Goal: Task Accomplishment & Management: Use online tool/utility

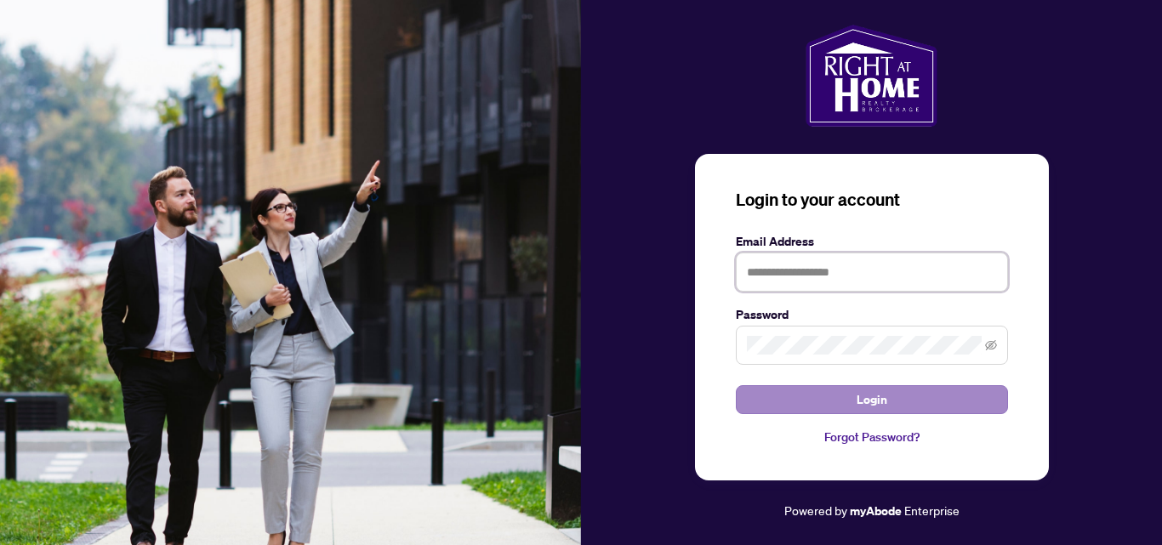
type input "**********"
click at [865, 396] on span "Login" at bounding box center [871, 399] width 31 height 27
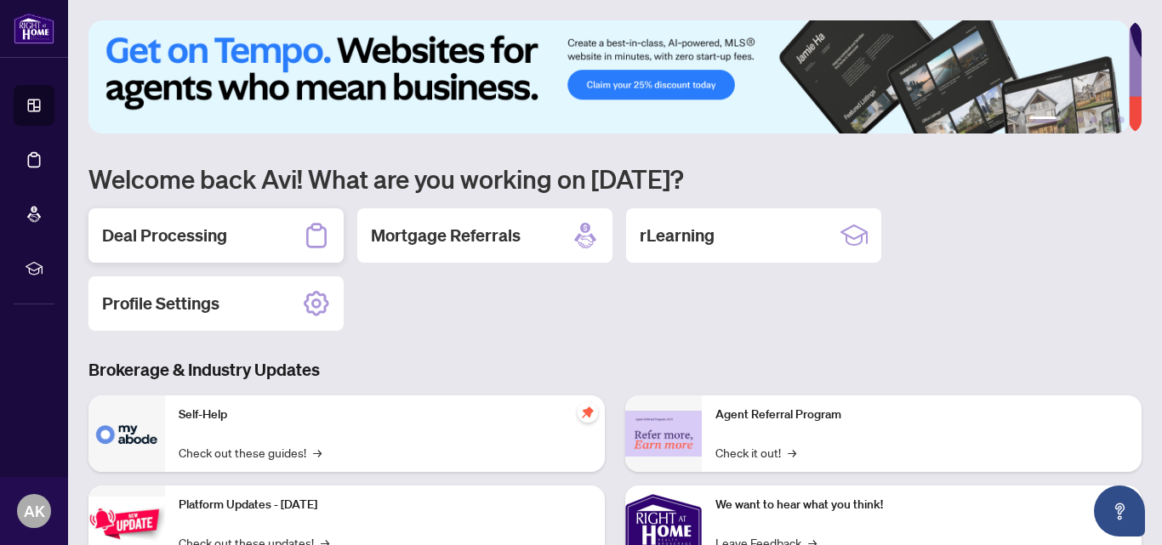
click at [206, 245] on h2 "Deal Processing" at bounding box center [164, 236] width 125 height 24
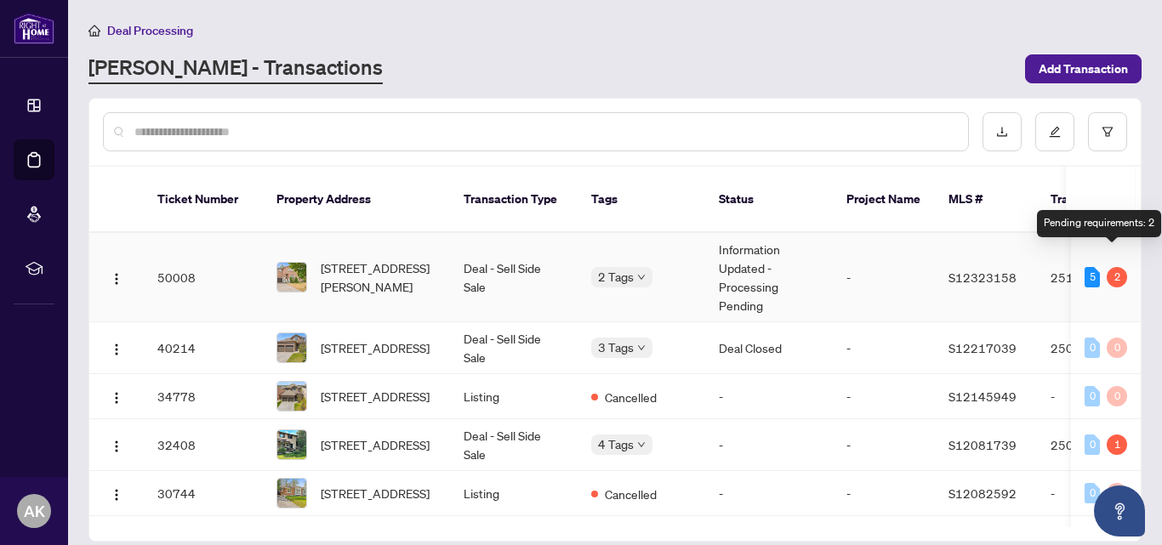
click at [1107, 267] on div "2" at bounding box center [1117, 277] width 20 height 20
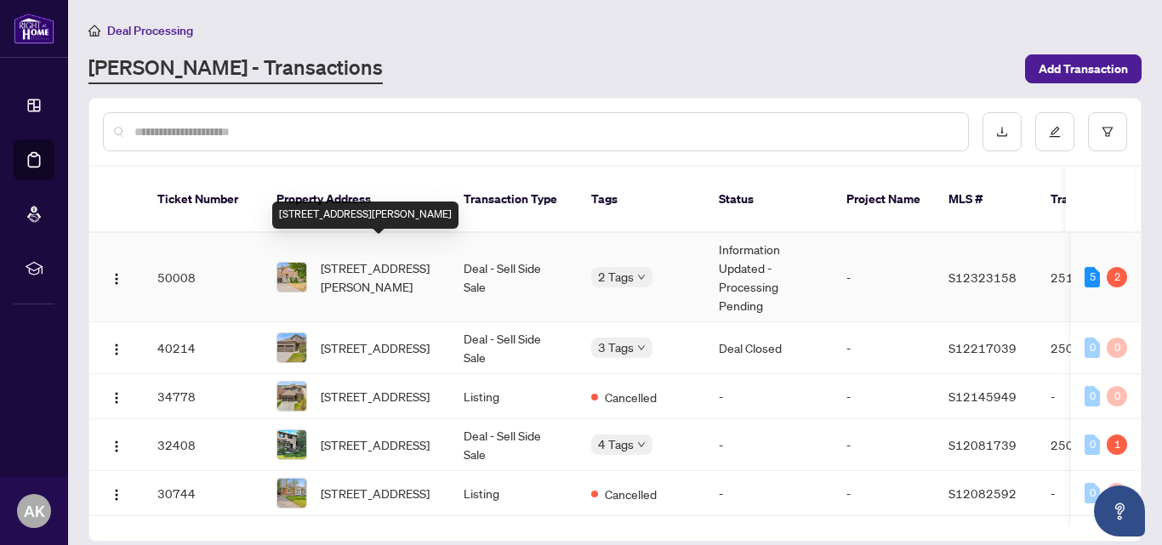
click at [387, 259] on span "[STREET_ADDRESS][PERSON_NAME]" at bounding box center [379, 277] width 116 height 37
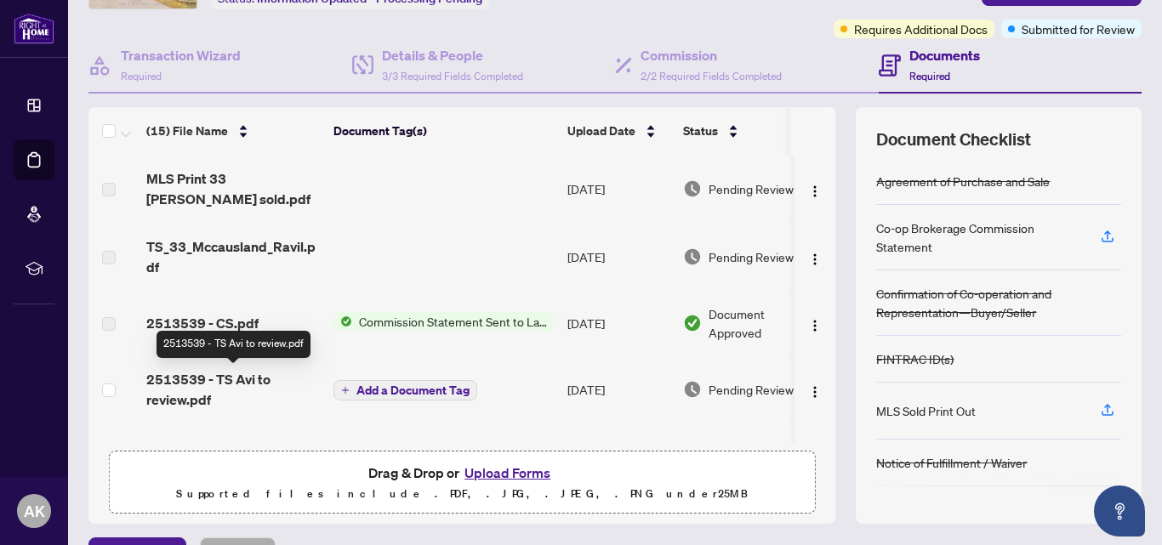
click at [230, 383] on span "2513539 - TS Avi to review.pdf" at bounding box center [233, 389] width 174 height 41
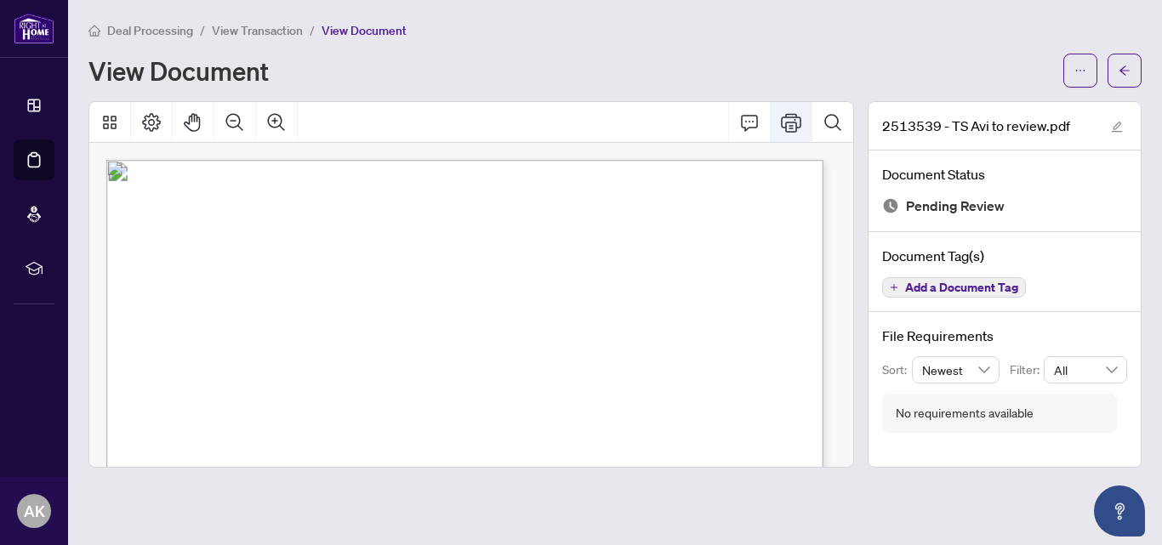
click at [789, 122] on icon "Print" at bounding box center [791, 122] width 20 height 19
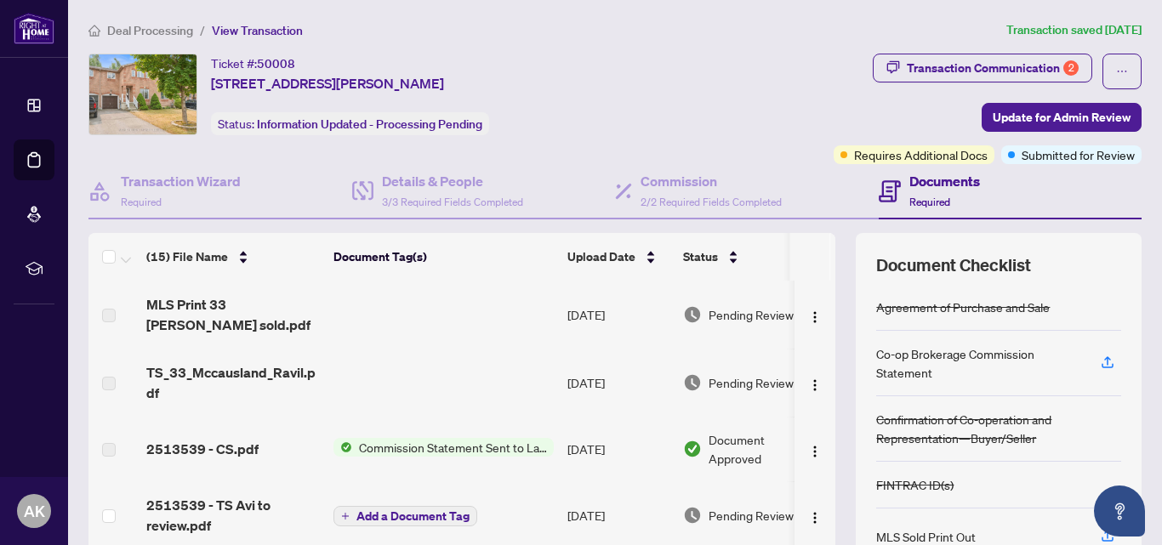
scroll to position [167, 0]
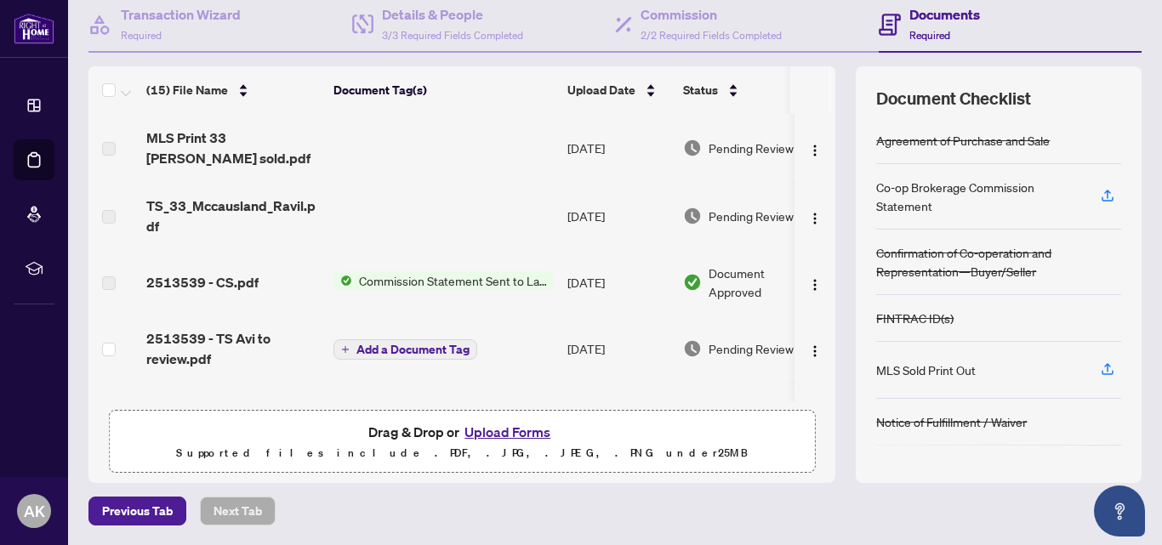
click at [510, 432] on button "Upload Forms" at bounding box center [507, 432] width 96 height 22
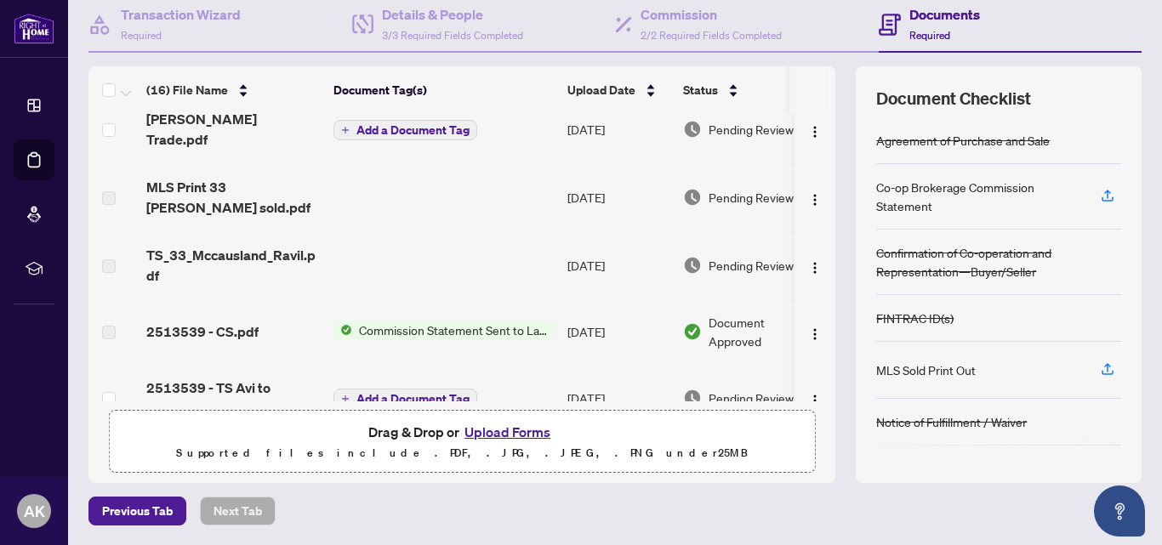
scroll to position [0, 0]
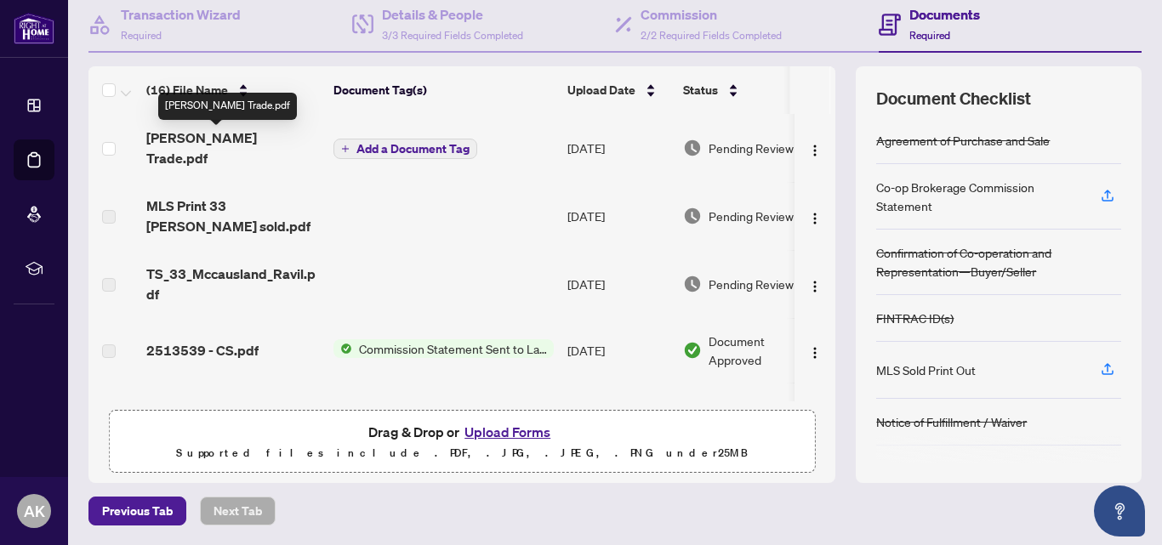
drag, startPoint x: 215, startPoint y: 140, endPoint x: 196, endPoint y: 140, distance: 19.6
click at [196, 140] on span "[PERSON_NAME] Trade.pdf" at bounding box center [233, 148] width 174 height 41
